Goal: Check status: Check status

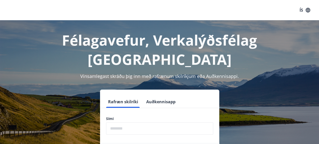
click at [162, 118] on form "Rafræn skilríki Auðkennisapp Sími ​ Login" at bounding box center [159, 130] width 119 height 71
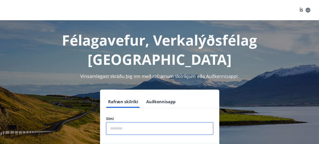
click at [165, 122] on input "phone" at bounding box center [159, 128] width 107 height 12
type input "********"
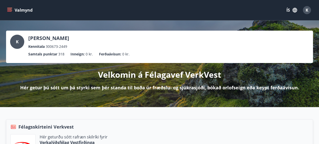
scroll to position [135, 0]
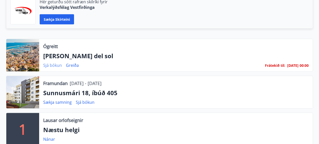
click at [51, 64] on link "Sjá bókun" at bounding box center [52, 65] width 19 height 6
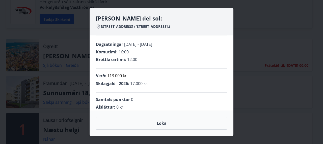
click at [4, 31] on div "[PERSON_NAME][GEOGRAPHIC_DATA]: [STREET_ADDRESS] ([STREET_ADDRESS].) Dagsetning…" at bounding box center [161, 72] width 323 height 144
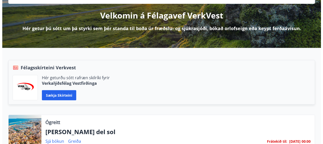
scroll to position [0, 0]
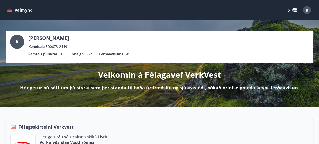
click at [308, 9] on div "K" at bounding box center [306, 10] width 8 height 8
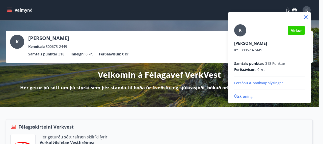
click at [243, 97] on p "Útskráning" at bounding box center [269, 96] width 71 height 5
